Goal: Task Accomplishment & Management: Manage account settings

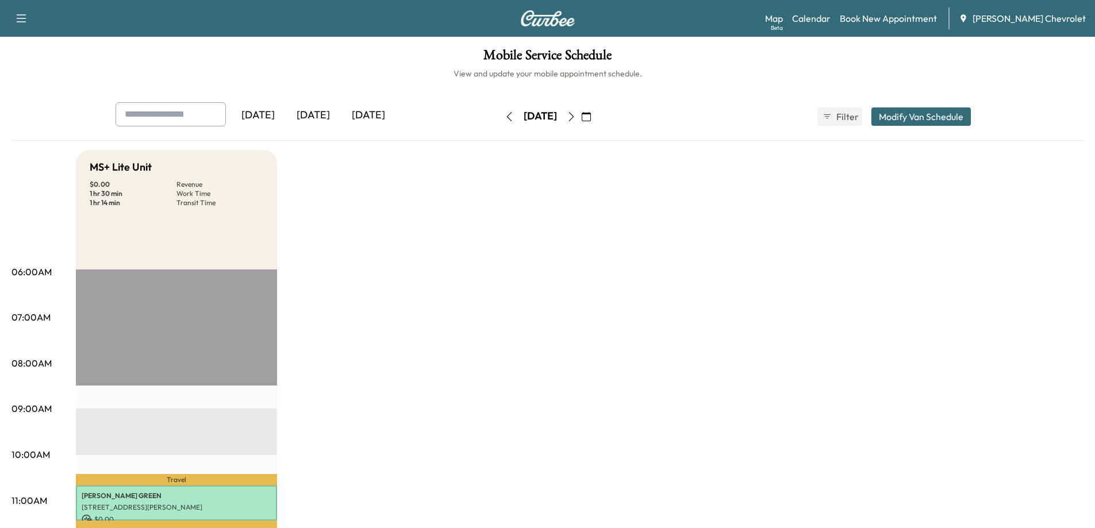
scroll to position [172, 0]
click at [504, 113] on icon "button" at bounding box center [508, 116] width 9 height 9
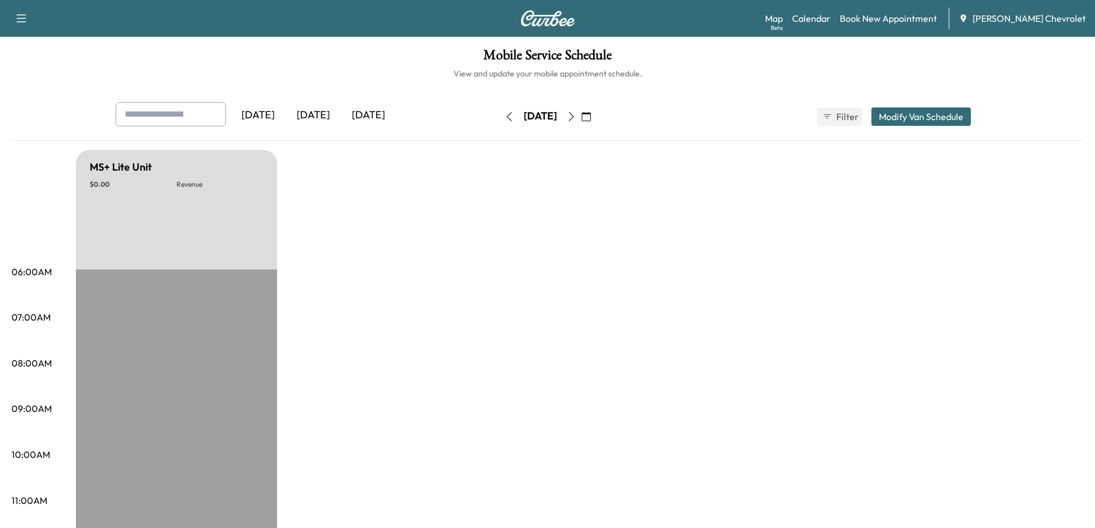
click at [504, 117] on icon "button" at bounding box center [508, 116] width 9 height 9
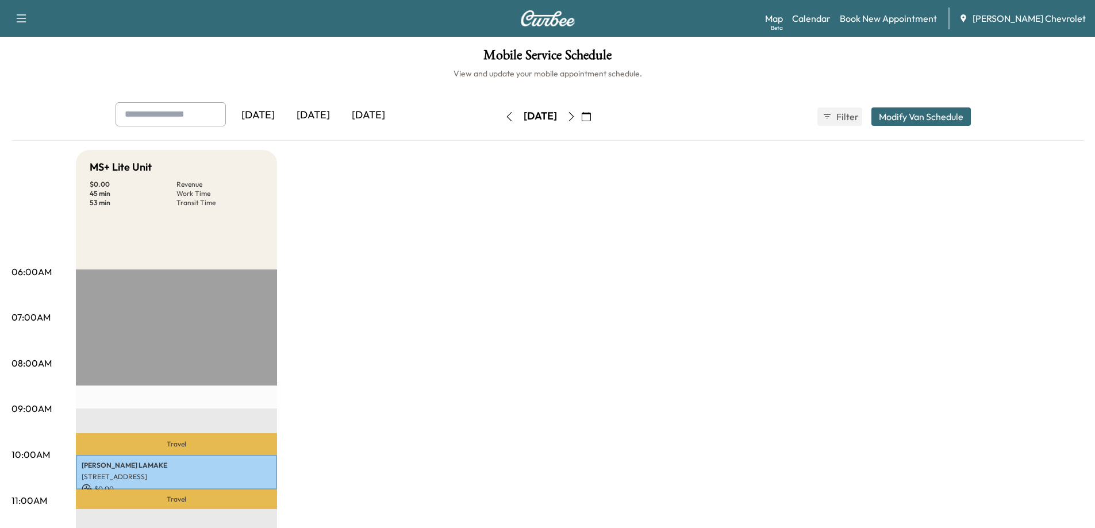
click at [576, 118] on icon "button" at bounding box center [571, 116] width 9 height 9
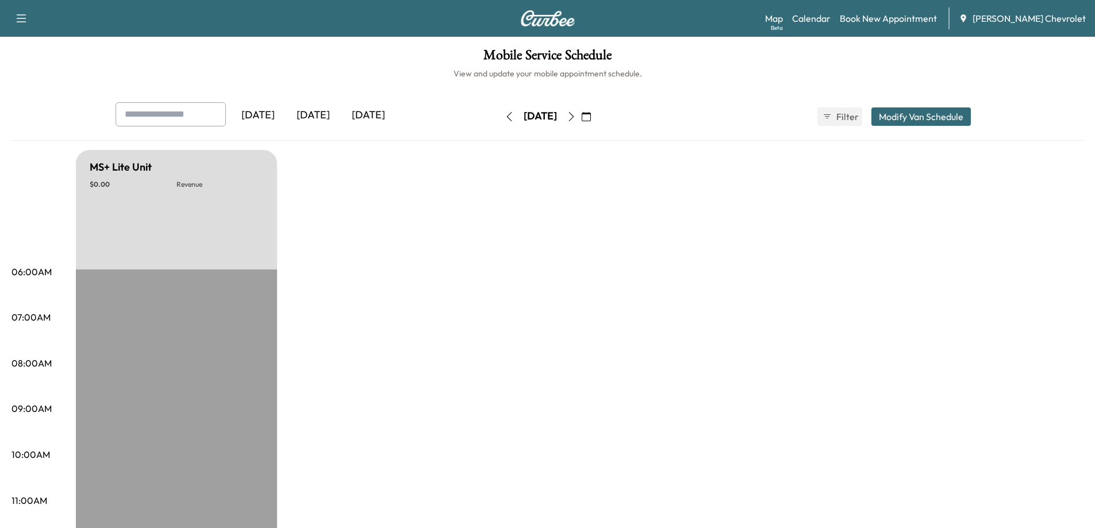
click at [576, 118] on icon "button" at bounding box center [571, 116] width 9 height 9
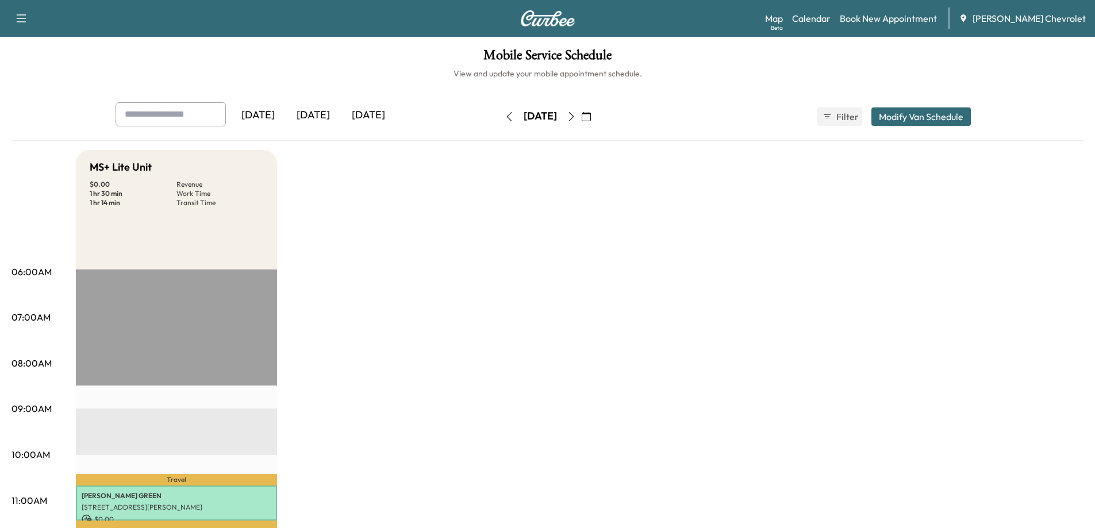
scroll to position [172, 0]
